Goal: Find specific page/section: Find specific page/section

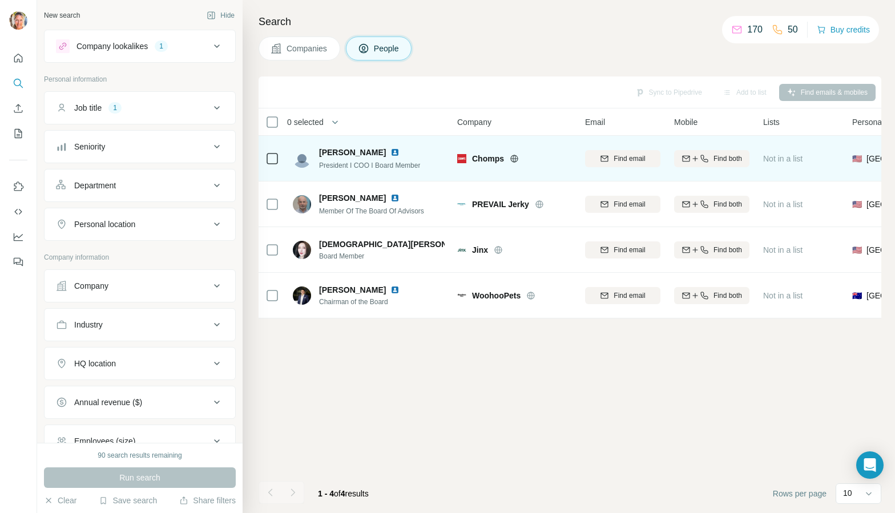
click at [487, 156] on span "Chomps" at bounding box center [488, 158] width 32 height 11
click at [489, 159] on span "Chomps" at bounding box center [488, 158] width 32 height 11
click at [351, 155] on span "[PERSON_NAME]" at bounding box center [352, 152] width 67 height 11
click at [388, 142] on td "[PERSON_NAME] President I COO I Board Member" at bounding box center [369, 159] width 166 height 46
click at [356, 147] on span "[PERSON_NAME]" at bounding box center [352, 152] width 67 height 11
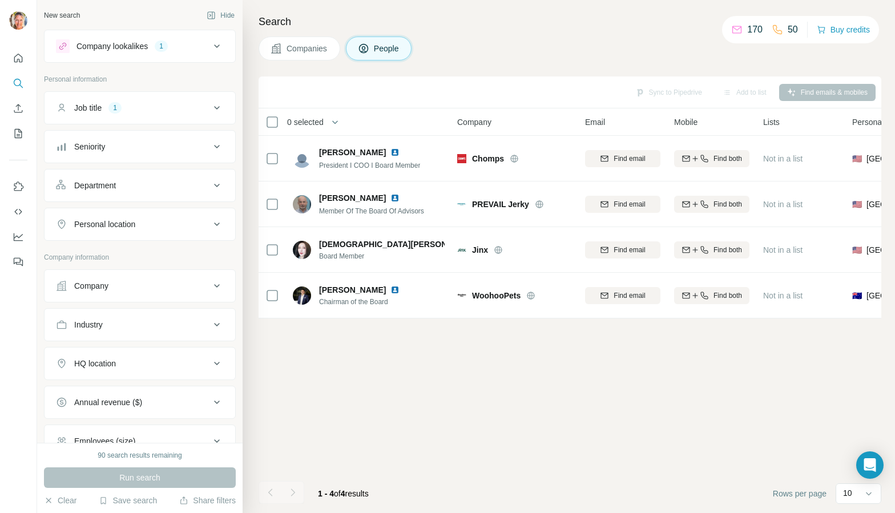
click at [313, 50] on span "Companies" at bounding box center [308, 48] width 42 height 11
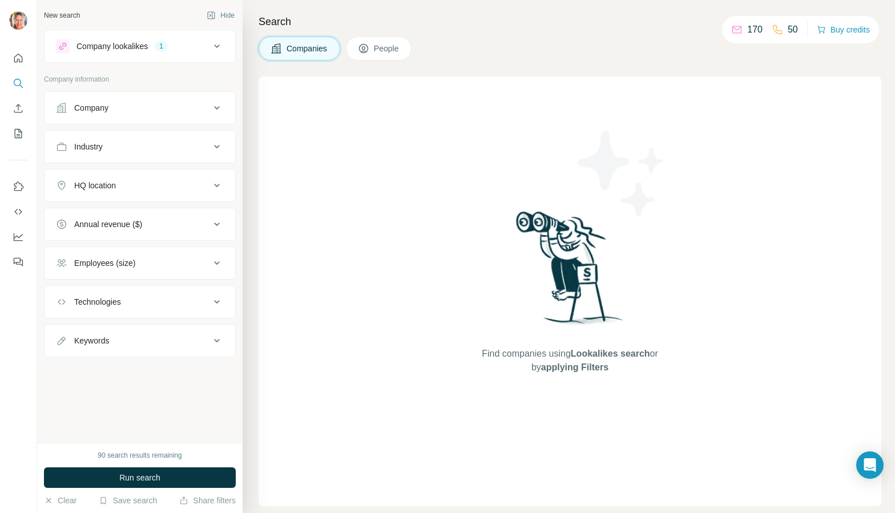
click at [379, 43] on span "People" at bounding box center [387, 48] width 26 height 11
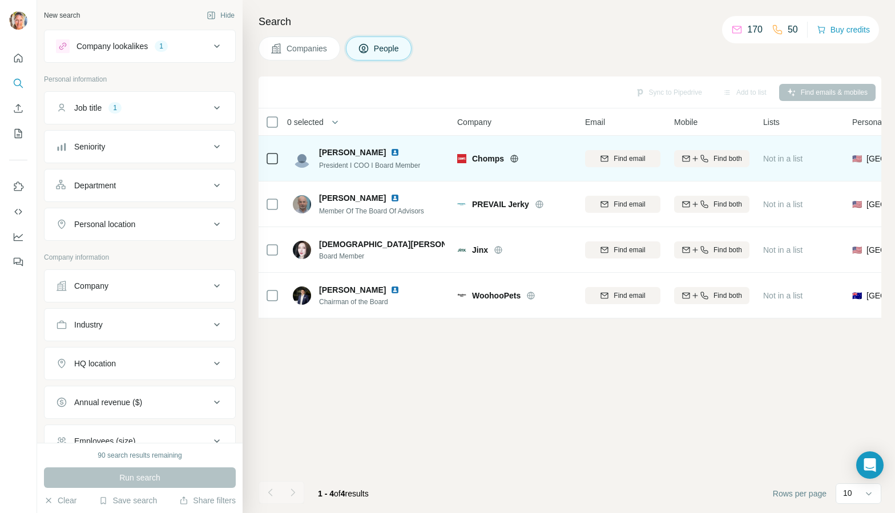
click at [494, 156] on span "Chomps" at bounding box center [488, 158] width 32 height 11
click at [515, 156] on icon at bounding box center [514, 158] width 9 height 9
